Goal: Information Seeking & Learning: Check status

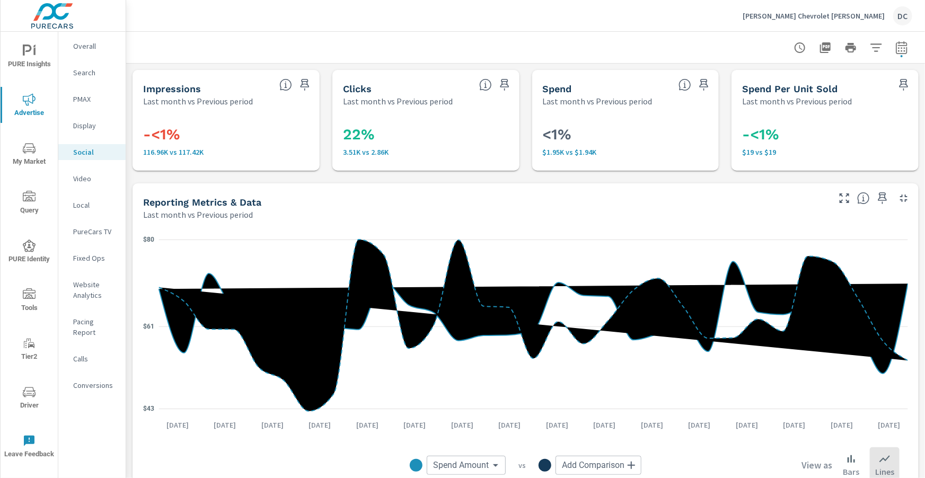
scroll to position [467, 0]
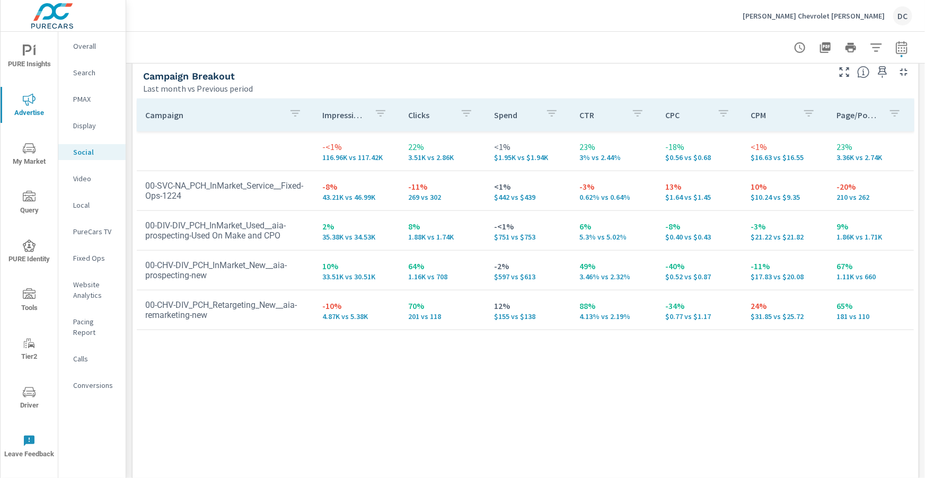
click at [826, 22] on div "Burt Watson Chevrolet Reese DC" at bounding box center [828, 15] width 170 height 19
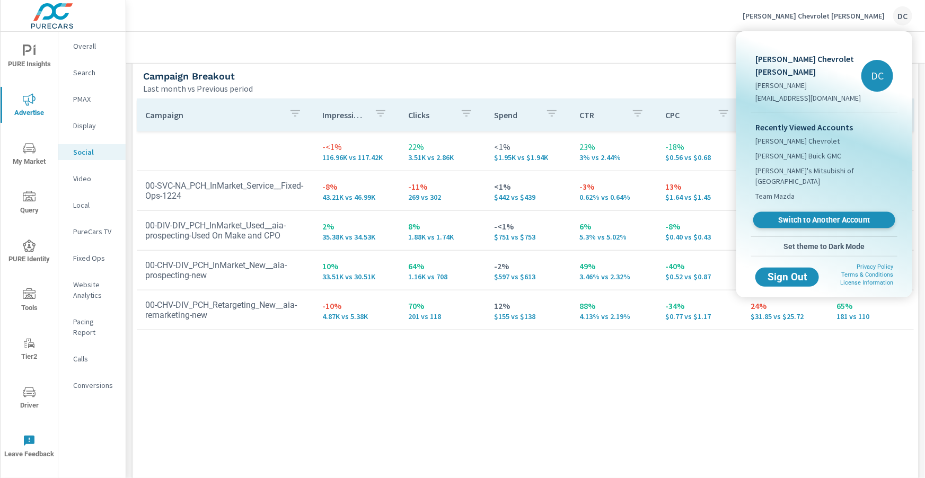
click at [795, 212] on link "Switch to Another Account" at bounding box center [824, 220] width 142 height 16
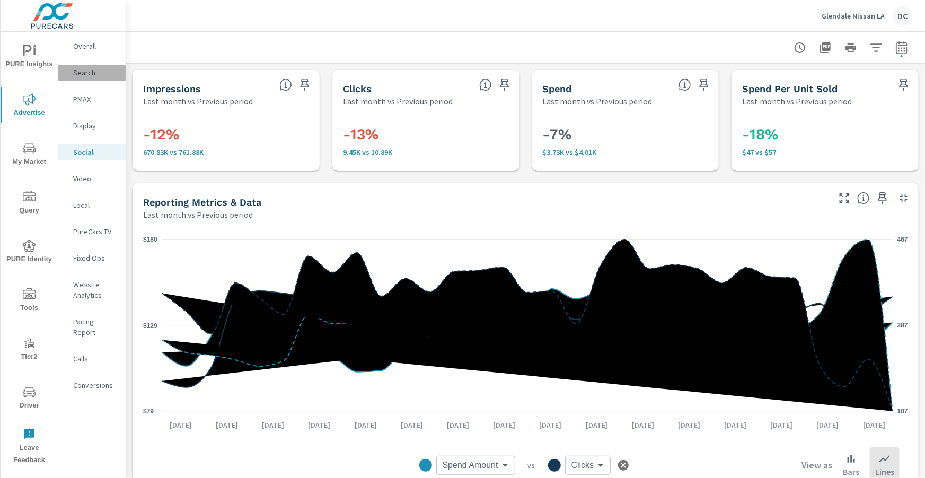
click at [90, 76] on p "Search" at bounding box center [95, 72] width 44 height 11
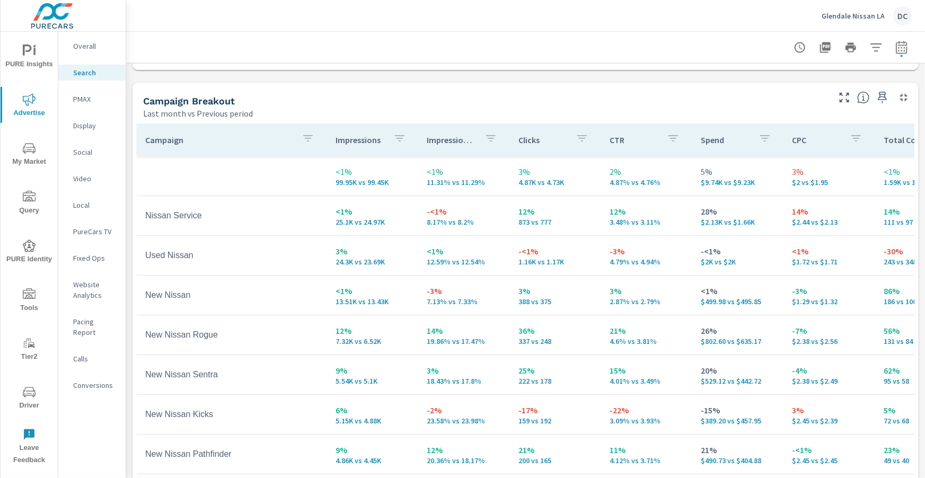
scroll to position [1060, 0]
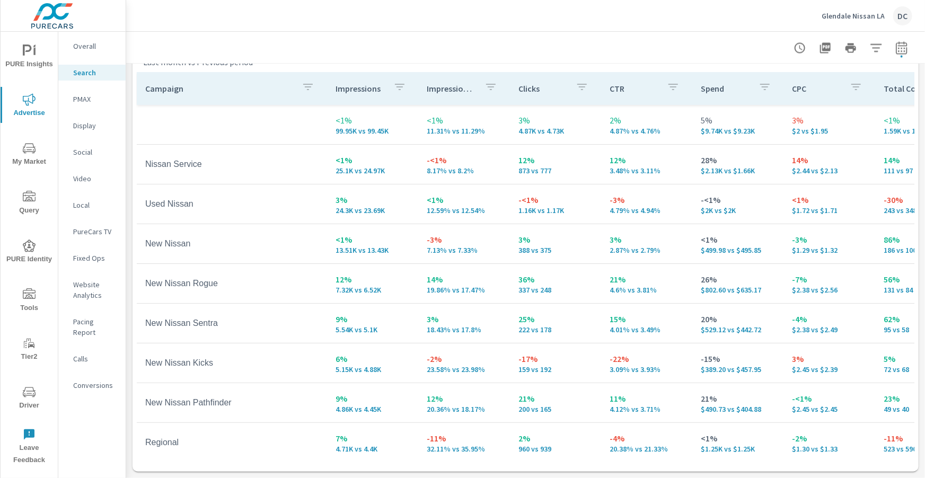
click at [302, 89] on icon "button" at bounding box center [308, 87] width 13 height 13
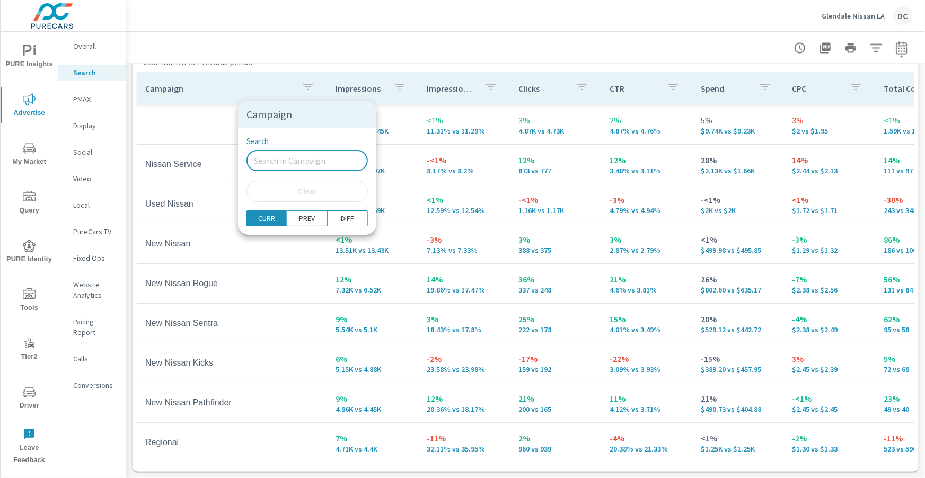
click at [280, 160] on input "Search" at bounding box center [307, 160] width 121 height 21
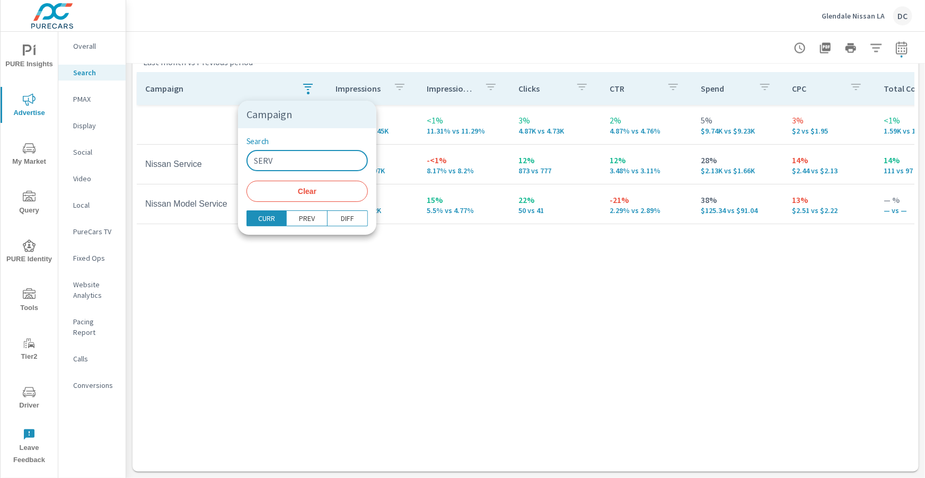
type input "SERV"
click at [225, 253] on div at bounding box center [462, 239] width 925 height 478
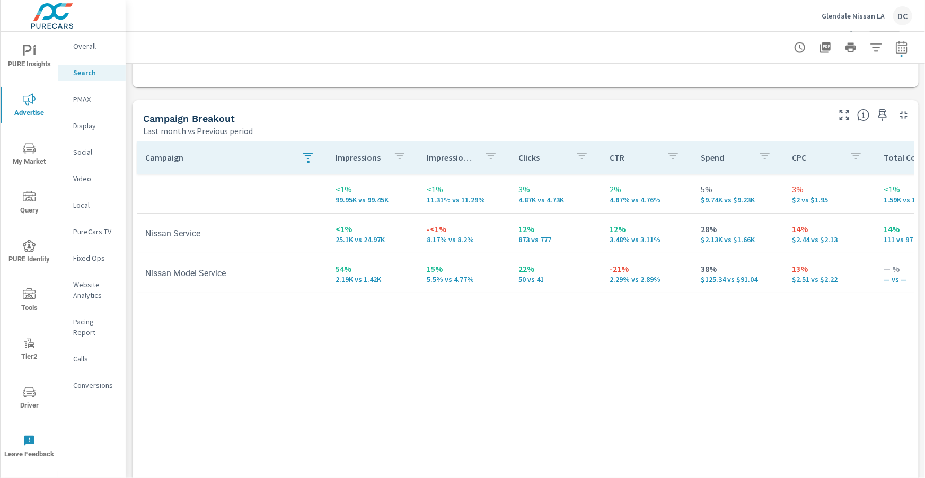
scroll to position [993, 0]
click at [79, 153] on p "Social" at bounding box center [95, 152] width 44 height 11
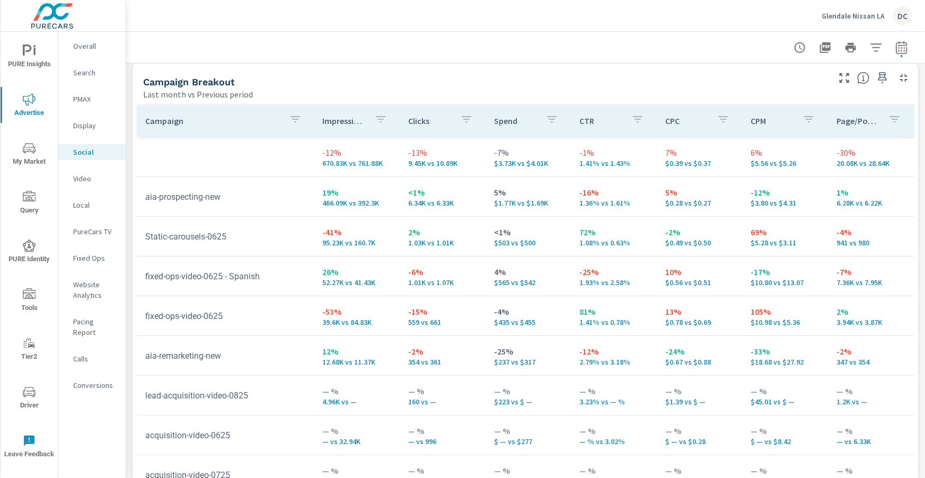
scroll to position [493, 0]
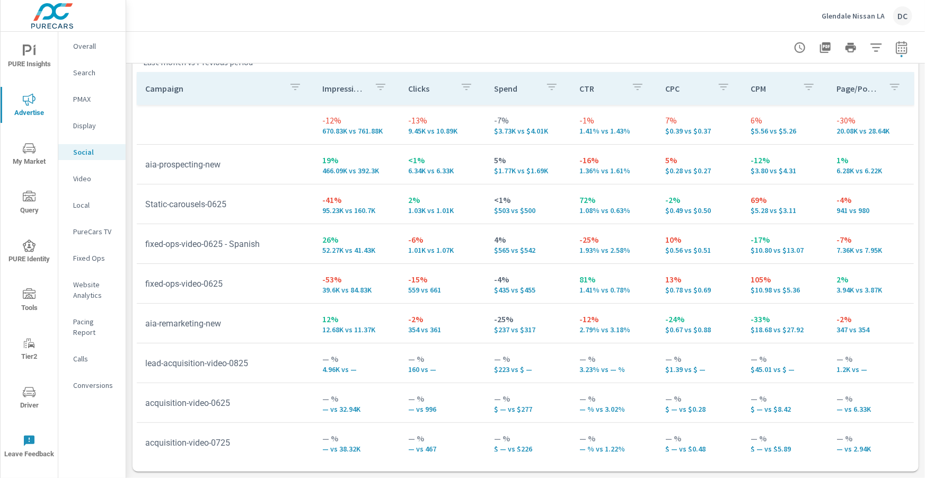
click at [297, 88] on icon "button" at bounding box center [295, 87] width 13 height 13
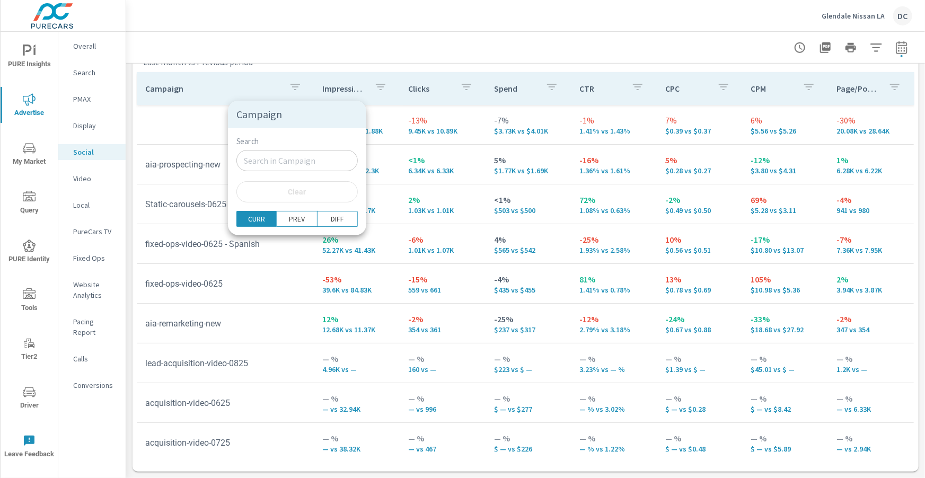
click at [284, 156] on input "Search" at bounding box center [296, 160] width 121 height 21
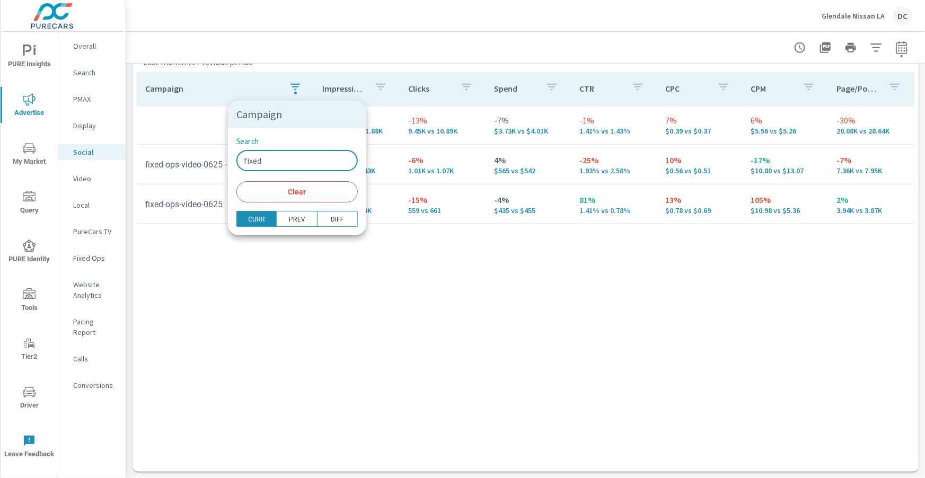
type input "fixed"
click at [265, 268] on div at bounding box center [462, 239] width 925 height 478
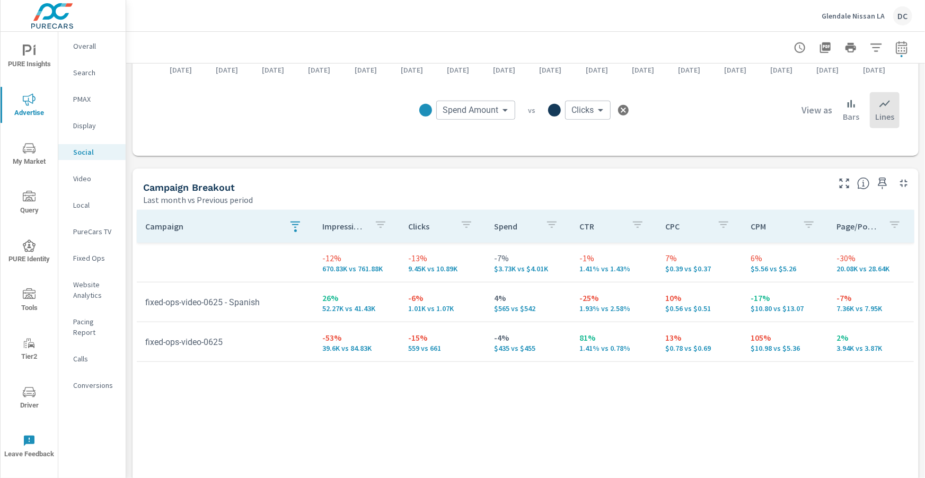
scroll to position [356, 0]
click at [297, 221] on icon "button" at bounding box center [295, 223] width 13 height 13
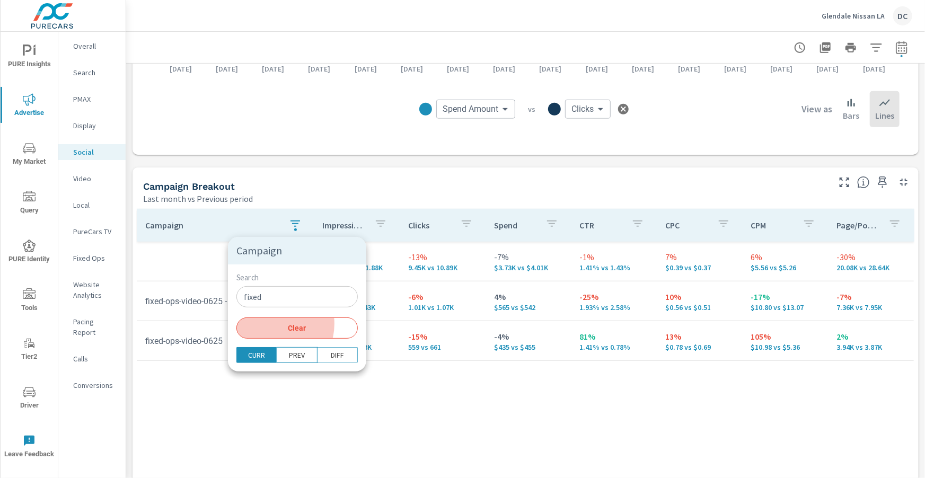
click at [271, 324] on span "Clear" at bounding box center [297, 328] width 109 height 10
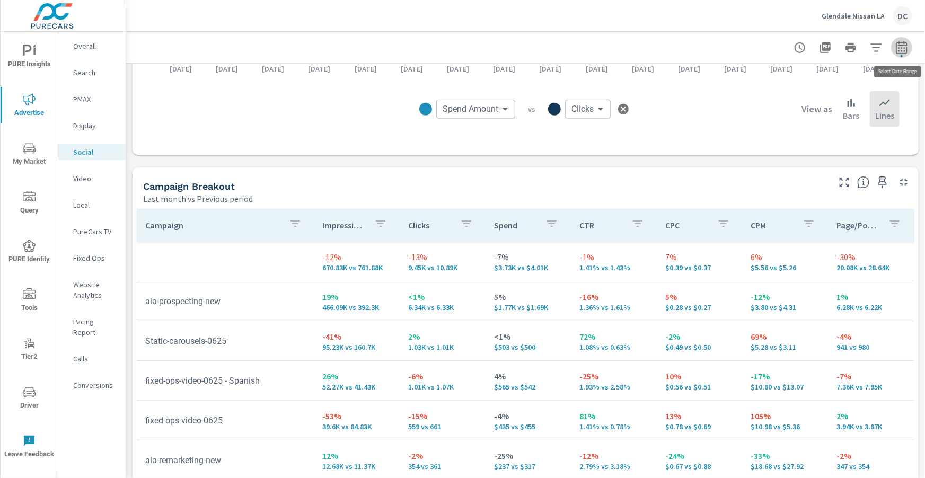
click at [902, 51] on icon "button" at bounding box center [902, 47] width 13 height 13
select select "Last month"
select select "Previous period"
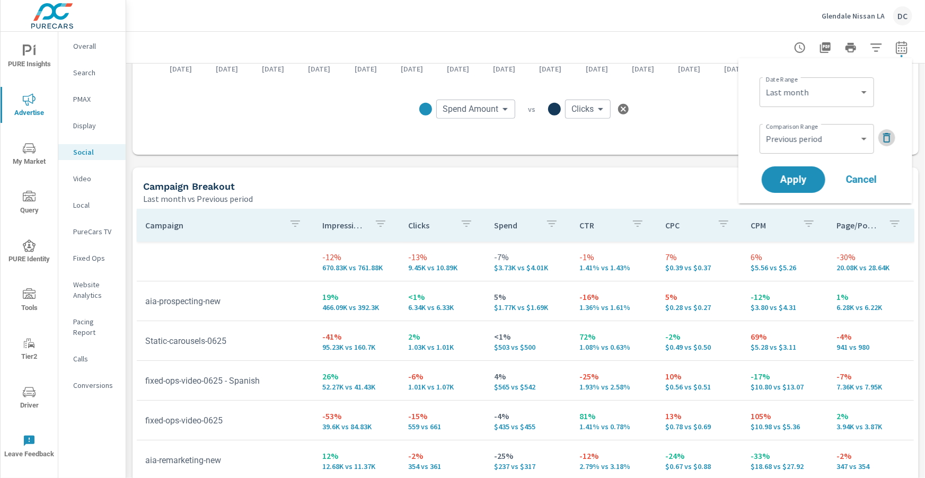
click at [886, 138] on icon "button" at bounding box center [887, 137] width 13 height 13
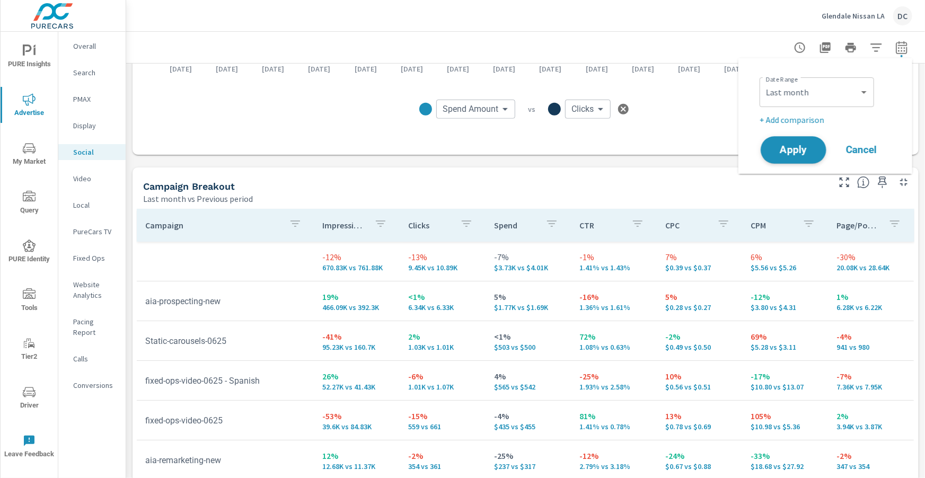
click at [795, 145] on span "Apply" at bounding box center [793, 150] width 43 height 10
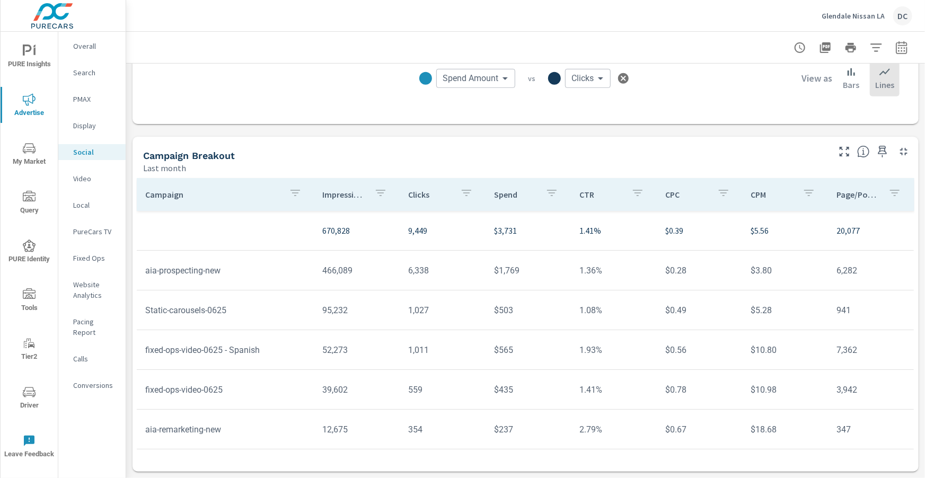
scroll to position [37, 0]
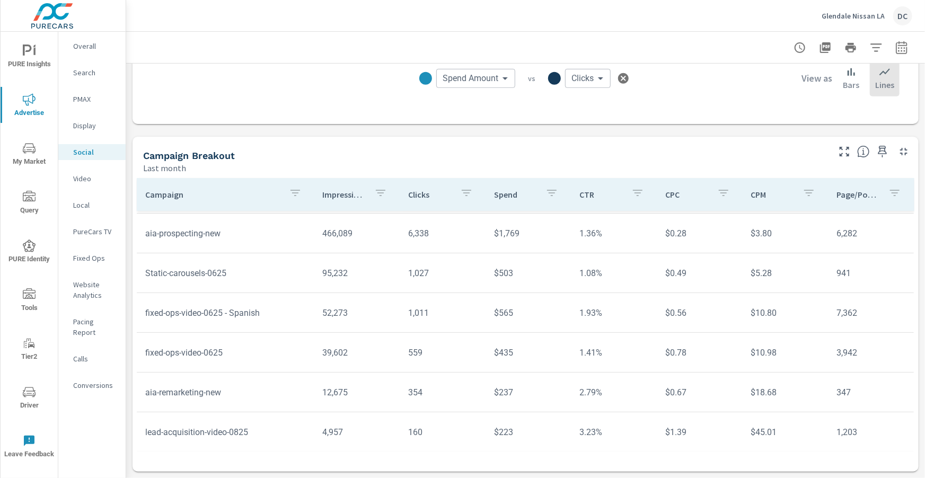
click at [297, 191] on icon "button" at bounding box center [295, 193] width 13 height 13
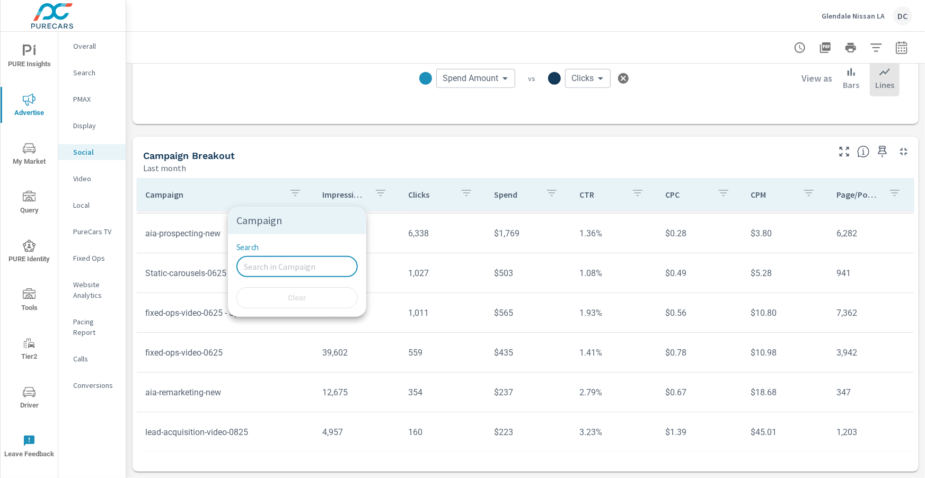
click at [268, 264] on input "Search" at bounding box center [296, 266] width 121 height 21
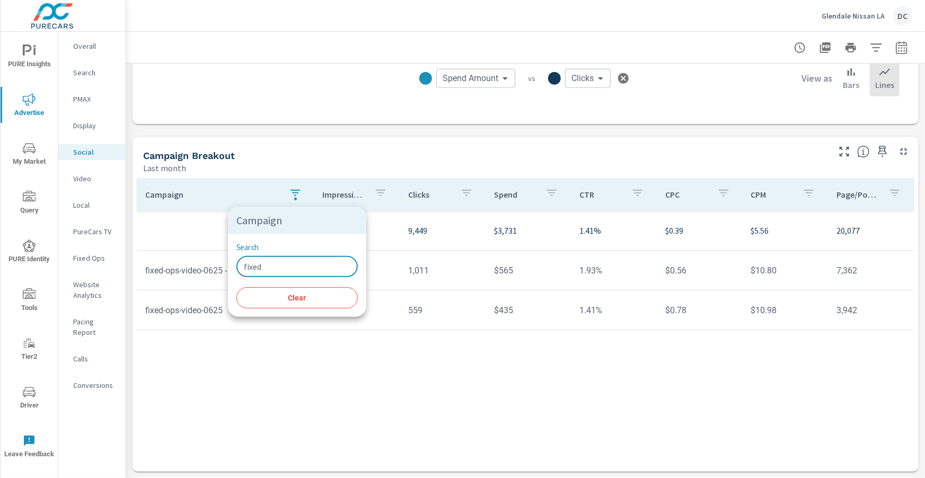
type input "fixed"
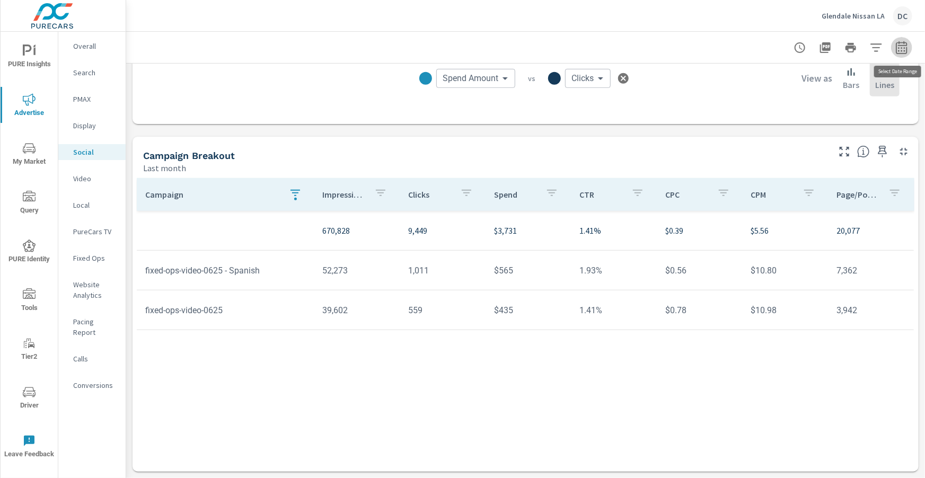
click at [907, 47] on icon "button" at bounding box center [901, 47] width 11 height 13
select select "Last month"
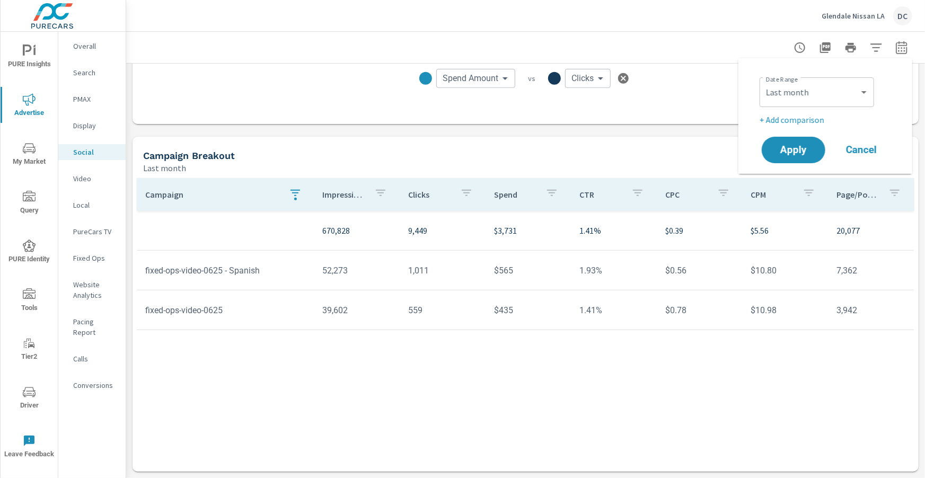
click at [835, 103] on div "Custom [DATE] Last week Last 7 days Last 14 days Last 30 days Last 45 days Last…" at bounding box center [817, 92] width 115 height 30
click at [809, 118] on p "+ Add comparison" at bounding box center [828, 119] width 136 height 13
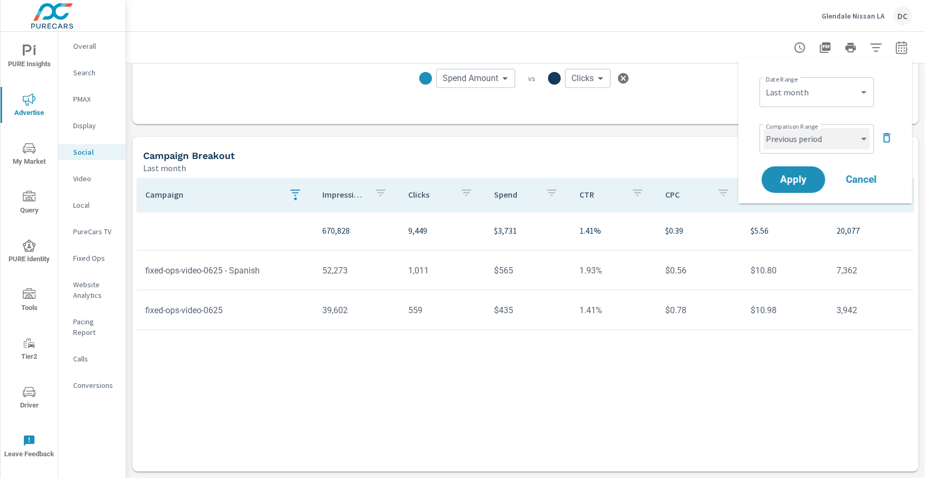
click at [810, 139] on select "Custom Previous period Previous month Previous year" at bounding box center [817, 138] width 106 height 21
click at [764, 128] on select "Custom Previous period Previous month Previous year" at bounding box center [817, 138] width 106 height 21
select select "Previous month"
click at [805, 182] on span "Apply" at bounding box center [793, 180] width 43 height 10
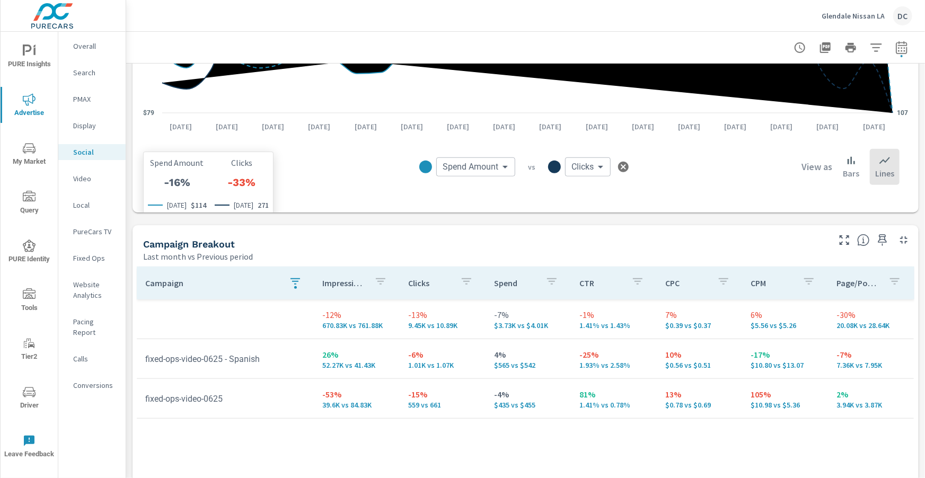
scroll to position [322, 0]
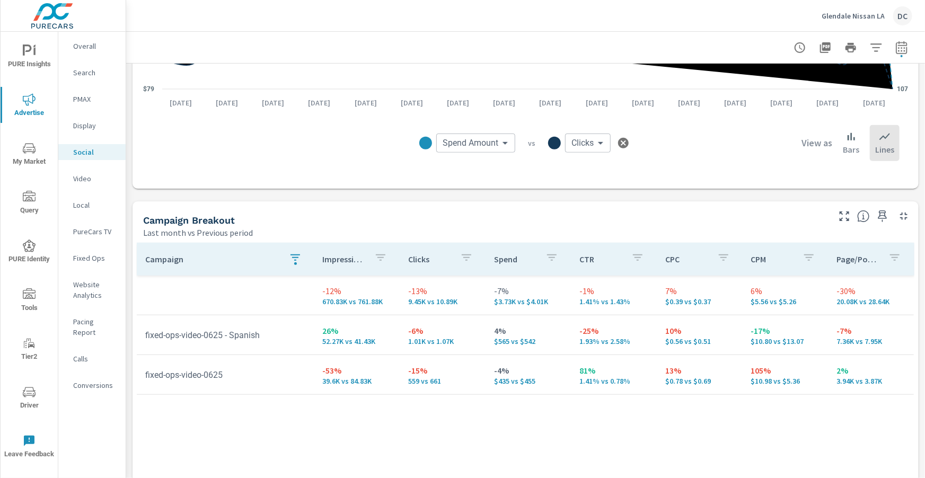
click at [861, 260] on p "Page/Post Action" at bounding box center [858, 259] width 43 height 11
click at [860, 260] on p "Page/Post Action" at bounding box center [852, 259] width 31 height 11
click at [904, 50] on icon "button" at bounding box center [901, 49] width 7 height 4
select select "Last month"
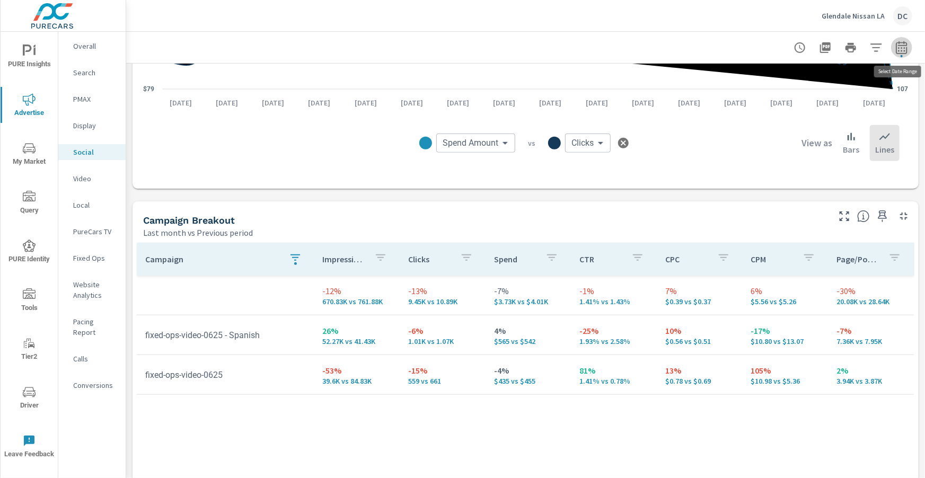
select select "Previous period"
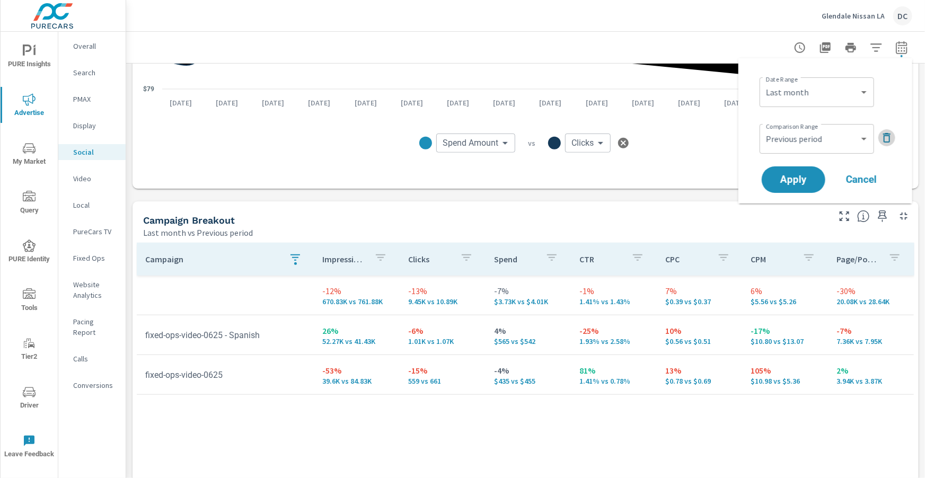
click at [884, 136] on icon "button" at bounding box center [886, 138] width 7 height 10
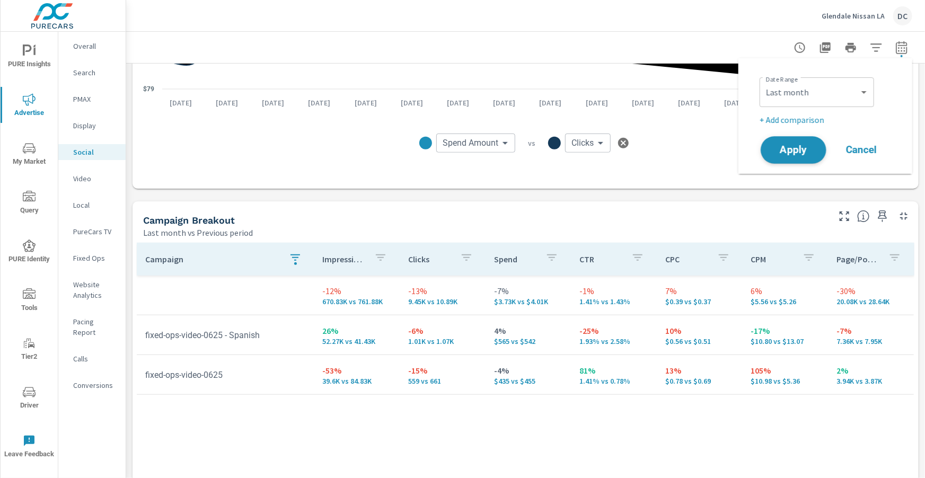
click at [813, 145] on span "Apply" at bounding box center [793, 150] width 43 height 10
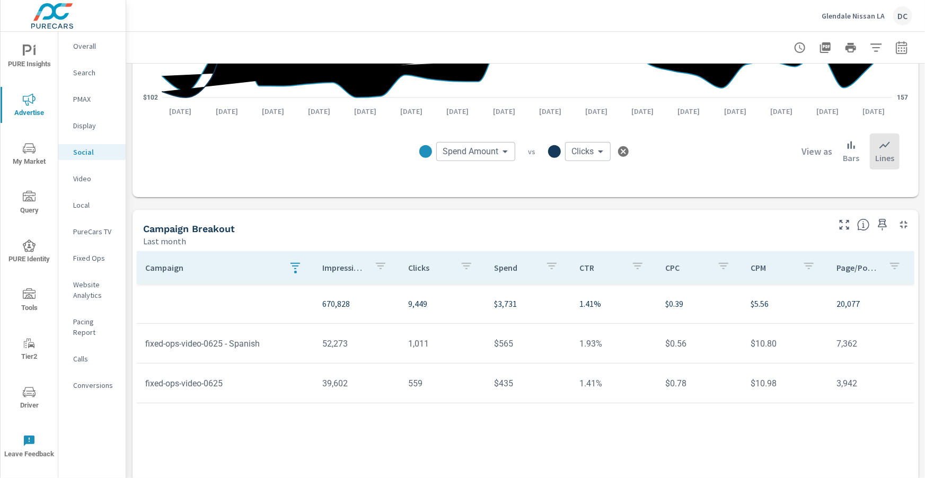
scroll to position [241, 0]
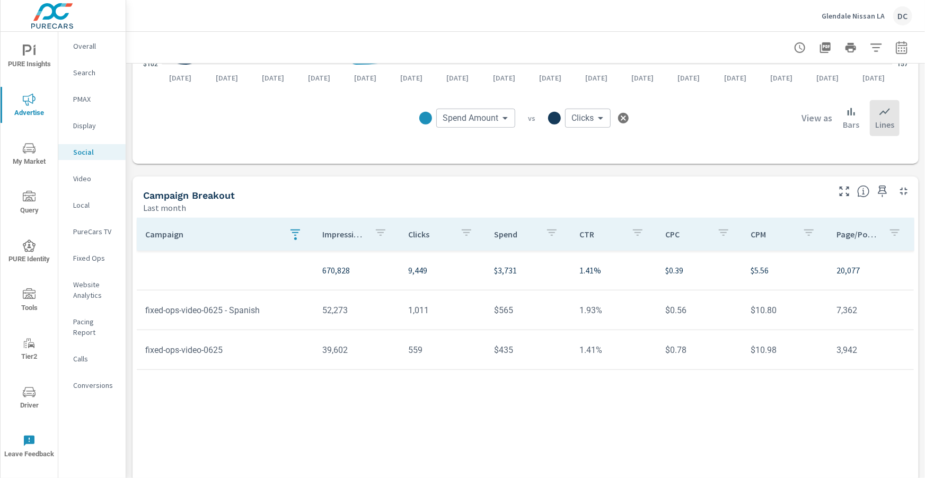
click at [72, 122] on div "Display" at bounding box center [91, 126] width 67 height 16
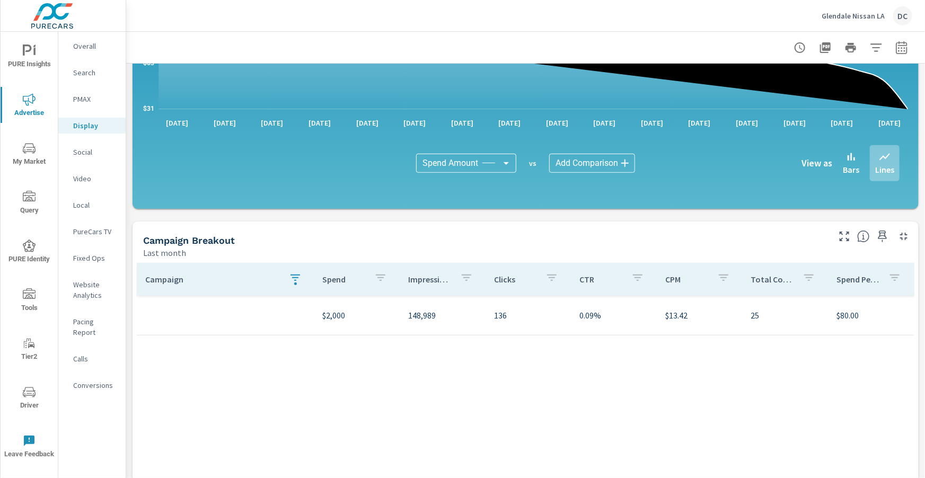
scroll to position [188, 0]
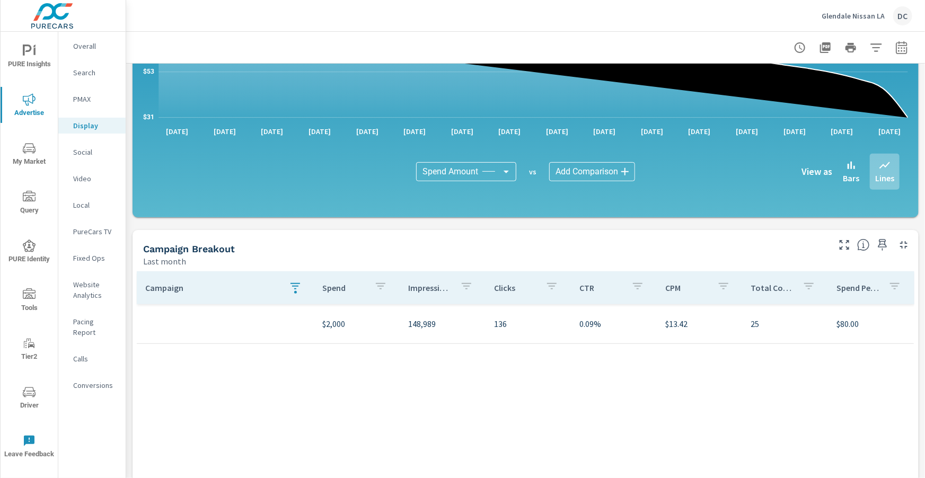
click at [295, 286] on icon "button" at bounding box center [296, 286] width 10 height 6
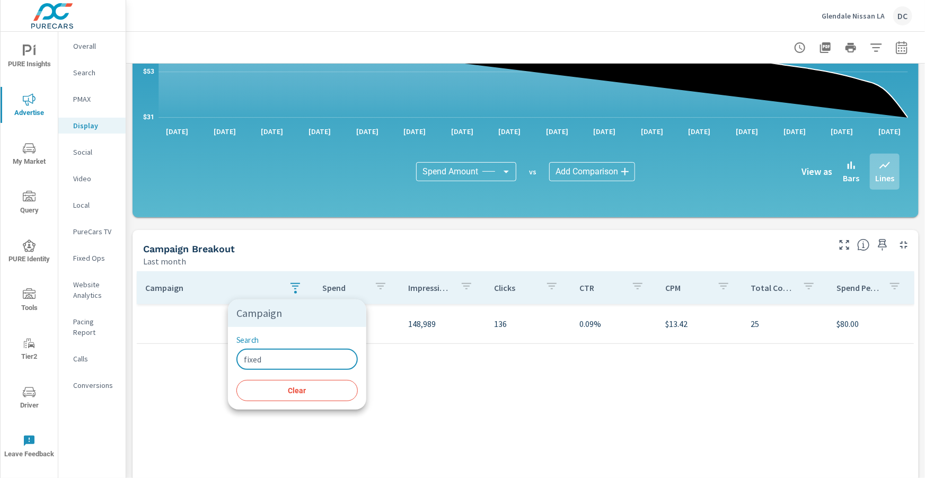
click at [289, 364] on input "fixed" at bounding box center [296, 359] width 121 height 21
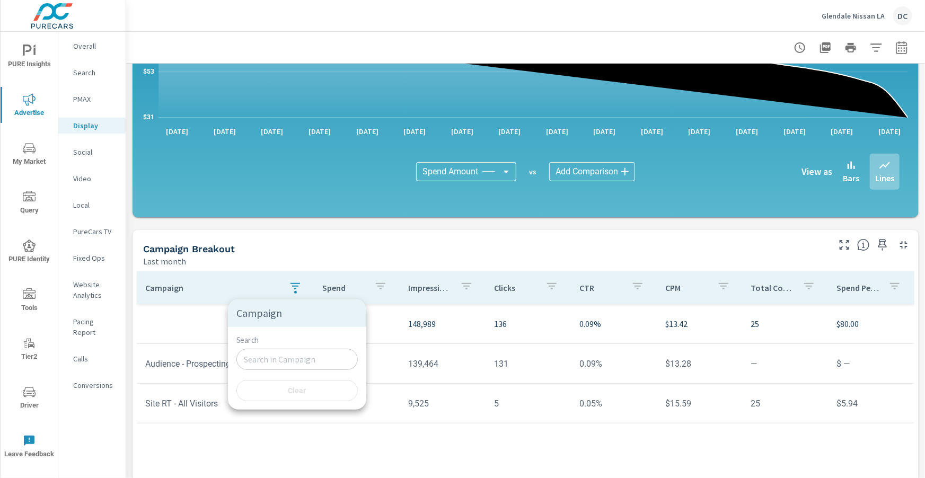
click at [87, 43] on div at bounding box center [462, 239] width 925 height 478
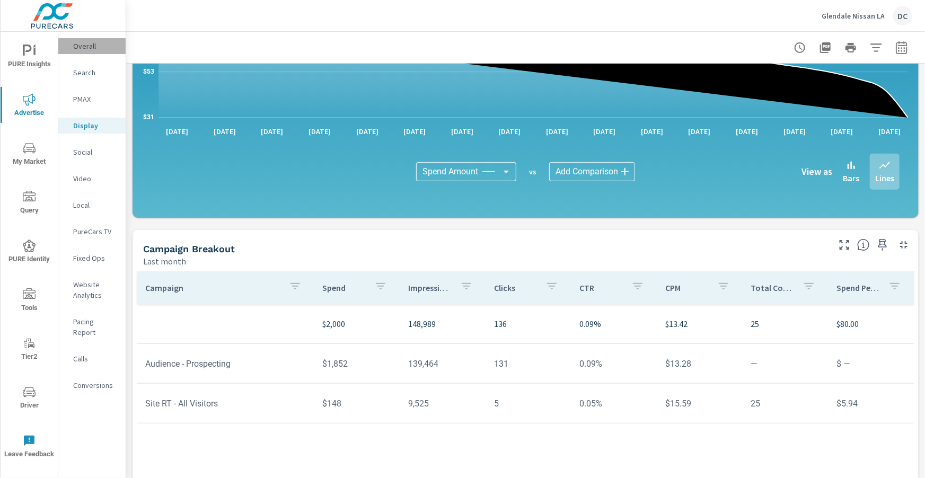
click at [87, 44] on p "Overall" at bounding box center [95, 46] width 44 height 11
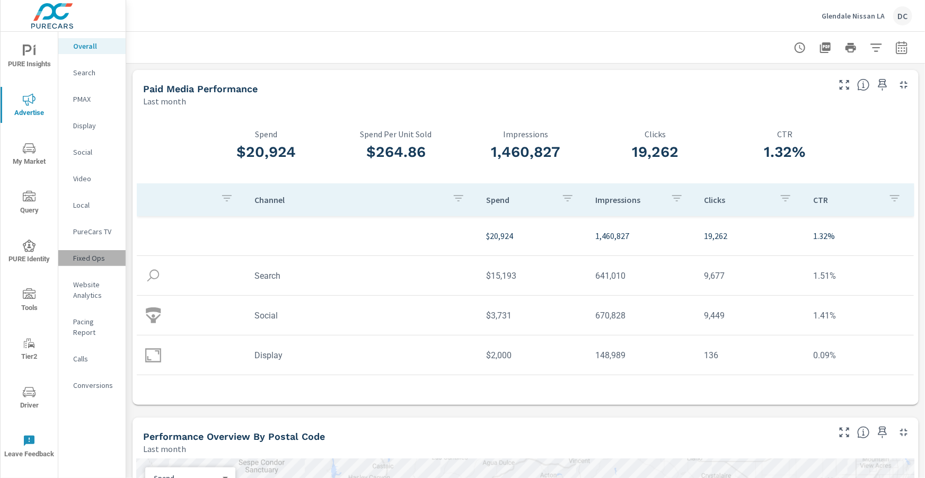
click at [97, 258] on p "Fixed Ops" at bounding box center [95, 258] width 44 height 11
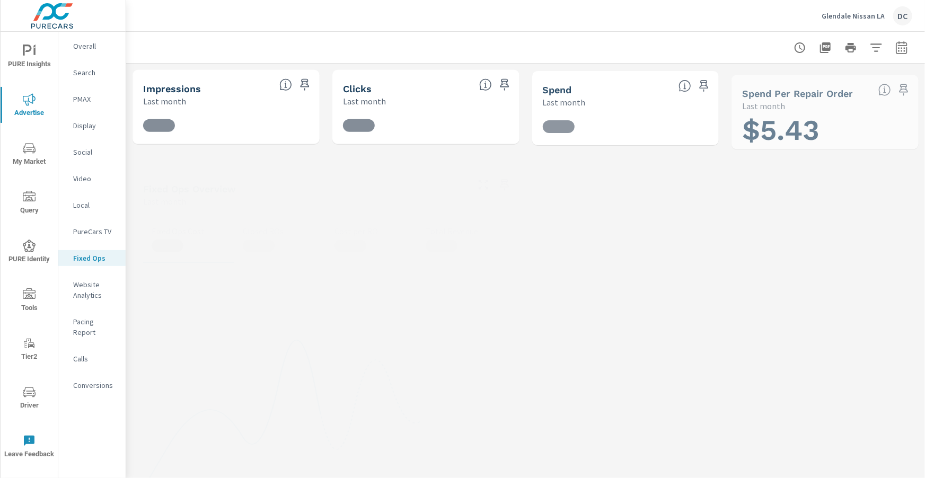
click at [36, 51] on span "PURE Insights" at bounding box center [29, 58] width 51 height 26
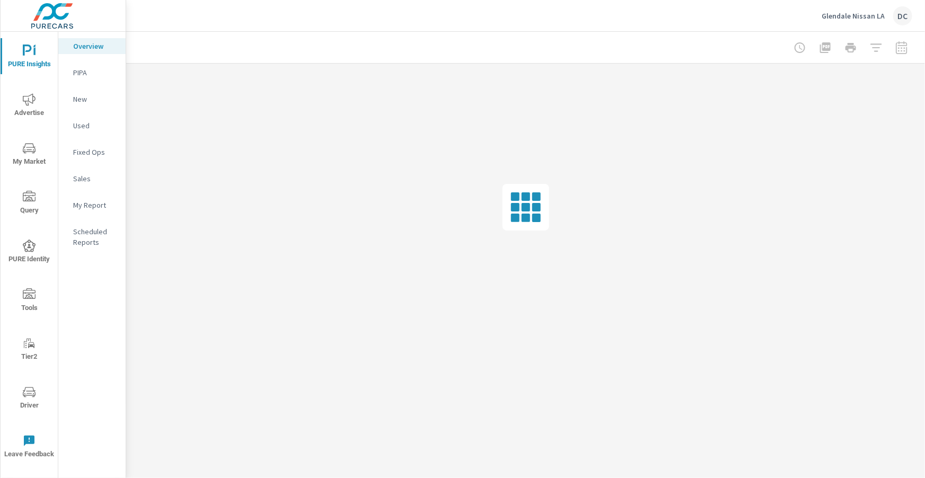
click at [80, 149] on p "Fixed Ops" at bounding box center [95, 152] width 44 height 11
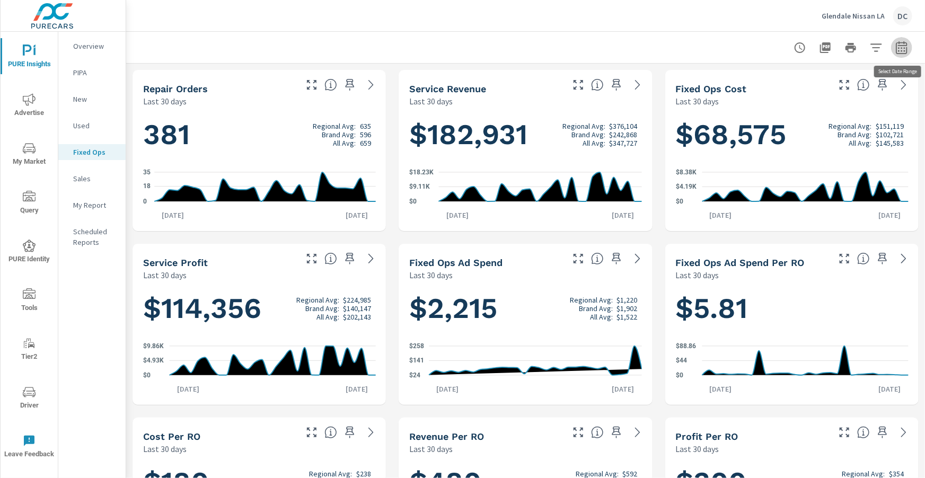
click at [896, 49] on icon "button" at bounding box center [902, 47] width 13 height 13
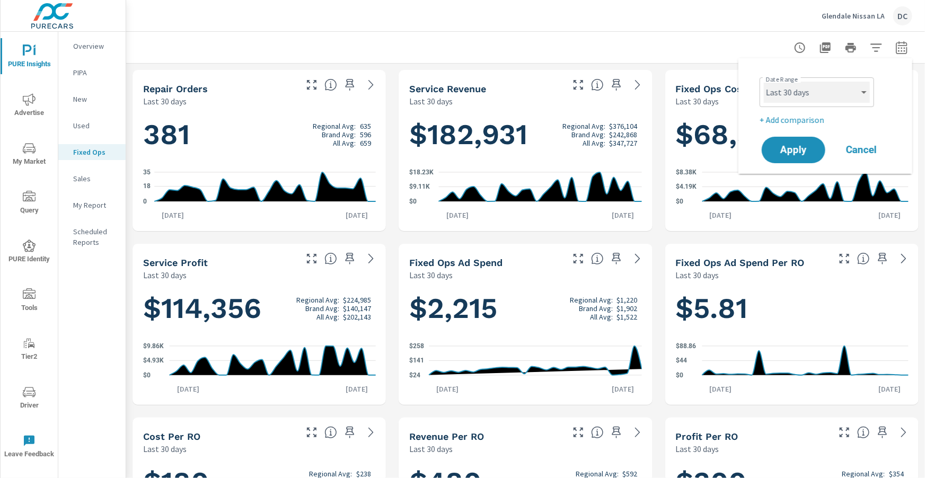
click at [866, 90] on select "Custom [DATE] Last week Last 7 days Last 14 days Last 30 days Last 45 days Last…" at bounding box center [817, 92] width 106 height 21
click at [764, 82] on select "Custom [DATE] Last week Last 7 days Last 14 days Last 30 days Last 45 days Last…" at bounding box center [817, 92] width 106 height 21
select select "Month to date"
click at [805, 122] on p "+ Add comparison" at bounding box center [828, 119] width 136 height 13
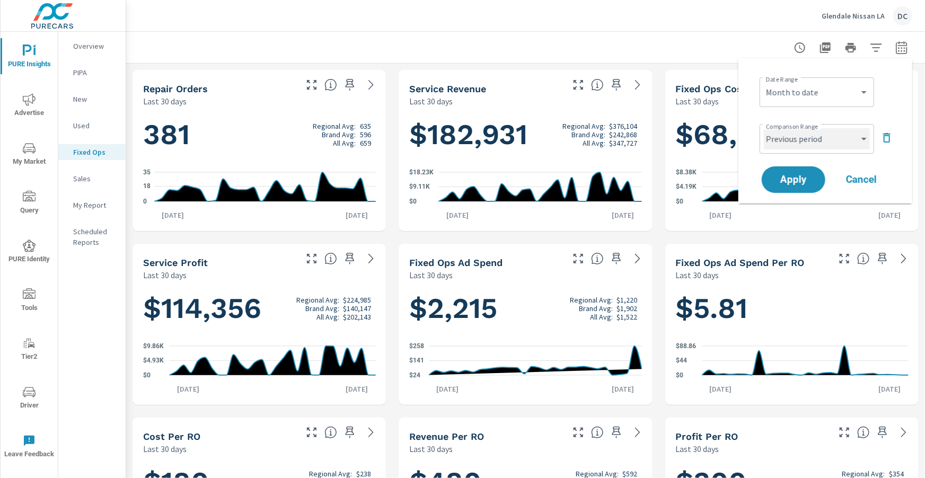
click at [812, 142] on select "Custom Previous period Previous month Previous year" at bounding box center [817, 138] width 106 height 21
click at [764, 128] on select "Custom Previous period Previous month Previous year" at bounding box center [817, 138] width 106 height 21
select select "Previous month"
click at [802, 176] on span "Apply" at bounding box center [793, 180] width 43 height 10
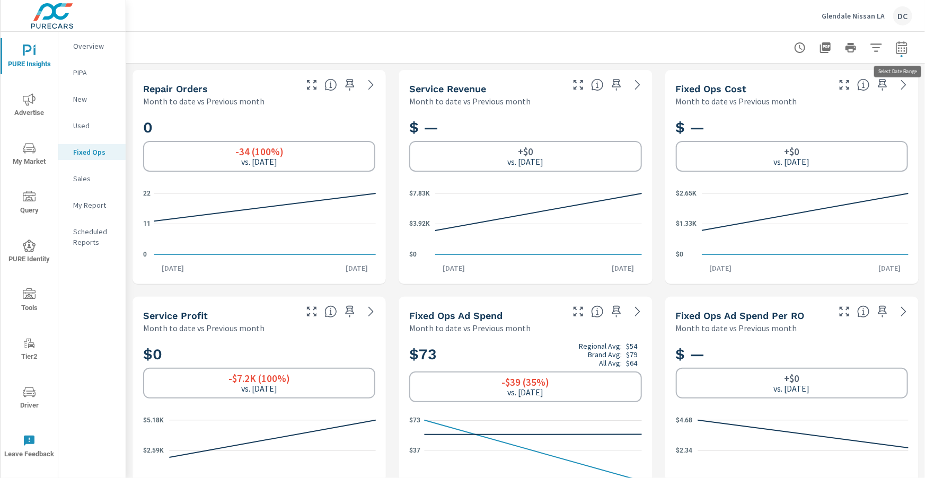
click at [903, 50] on icon "button" at bounding box center [902, 47] width 13 height 13
select select "Month to date"
select select "Previous month"
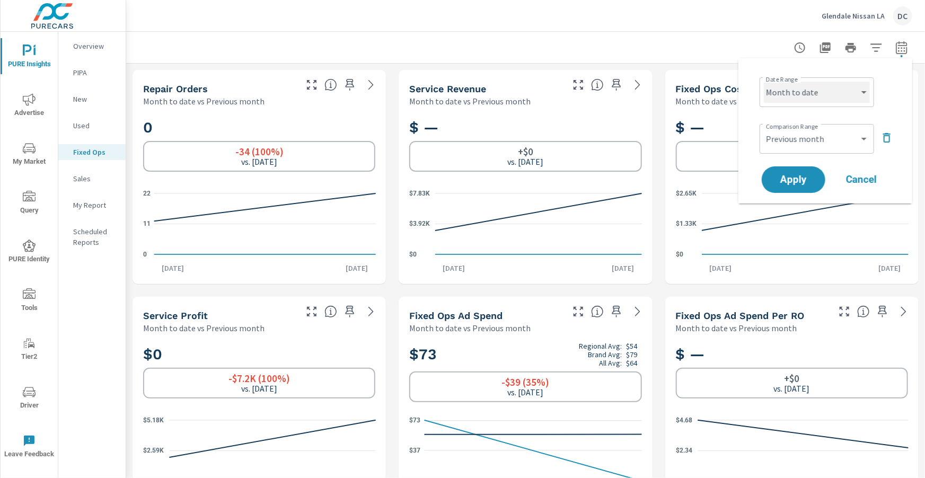
click at [861, 85] on select "Custom [DATE] Last week Last 7 days Last 14 days Last 30 days Last 45 days Last…" at bounding box center [817, 92] width 106 height 21
click at [764, 82] on select "Custom [DATE] Last week Last 7 days Last 14 days Last 30 days Last 45 days Last…" at bounding box center [817, 92] width 106 height 21
select select "Last month"
click at [812, 173] on button "Apply" at bounding box center [794, 180] width 66 height 28
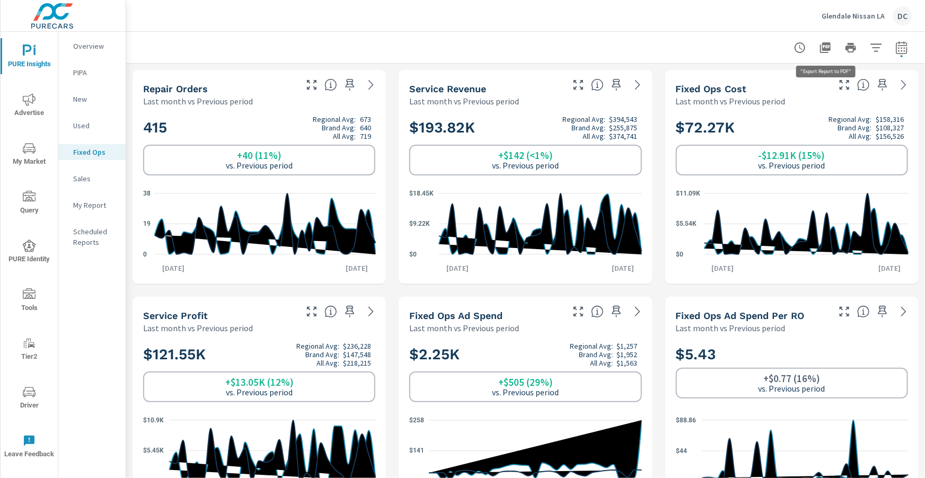
click at [827, 48] on icon "button" at bounding box center [825, 47] width 11 height 11
